Goal: Task Accomplishment & Management: Complete application form

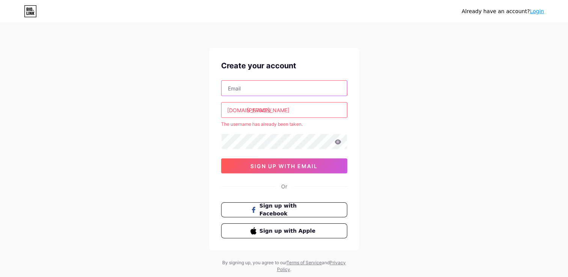
click at [281, 89] on input "text" at bounding box center [283, 88] width 125 height 15
type input "[EMAIL_ADDRESS][DOMAIN_NAME]"
click at [270, 106] on input "[PERSON_NAME]" at bounding box center [283, 109] width 125 height 15
click at [183, 154] on div "Already have an account? Login Create your account [EMAIL_ADDRESS][DOMAIN_NAME]…" at bounding box center [284, 148] width 568 height 297
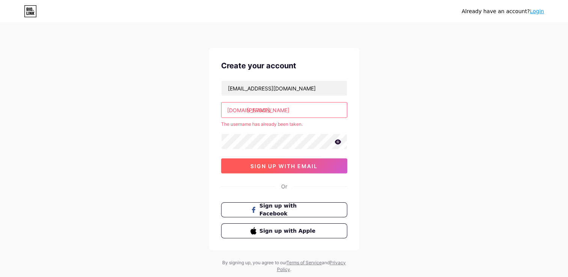
click at [255, 170] on button "sign up with email" at bounding box center [284, 165] width 126 height 15
click at [273, 107] on input "[PERSON_NAME]" at bounding box center [283, 109] width 125 height 15
click at [256, 165] on span "sign up with email" at bounding box center [283, 166] width 67 height 6
click at [296, 110] on input "[PERSON_NAME]" at bounding box center [283, 109] width 125 height 15
type input "[PERSON_NAME]"
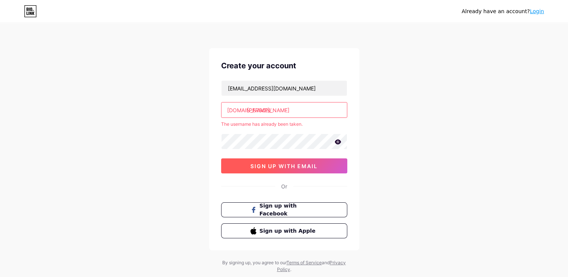
click at [261, 164] on span "sign up with email" at bounding box center [283, 166] width 67 height 6
